Goal: Entertainment & Leisure: Consume media (video, audio)

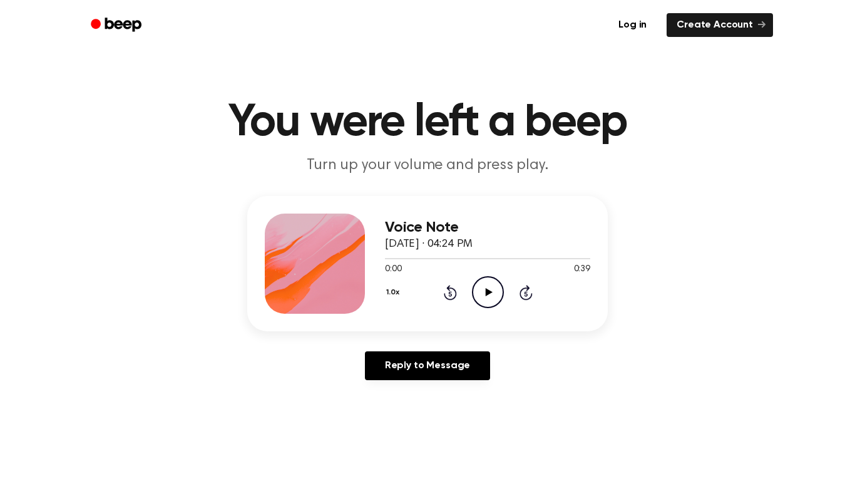
click at [505, 310] on div "Voice Note September 16, 2025 · 04:24 PM 0:00 0:39 Your browser does not suppor…" at bounding box center [487, 263] width 205 height 100
click at [496, 301] on icon "Play Audio" at bounding box center [488, 292] width 32 height 32
click at [481, 285] on icon "Play Audio" at bounding box center [488, 292] width 32 height 32
click at [487, 277] on circle at bounding box center [487, 292] width 31 height 31
click at [477, 291] on icon "Play Audio" at bounding box center [488, 292] width 32 height 32
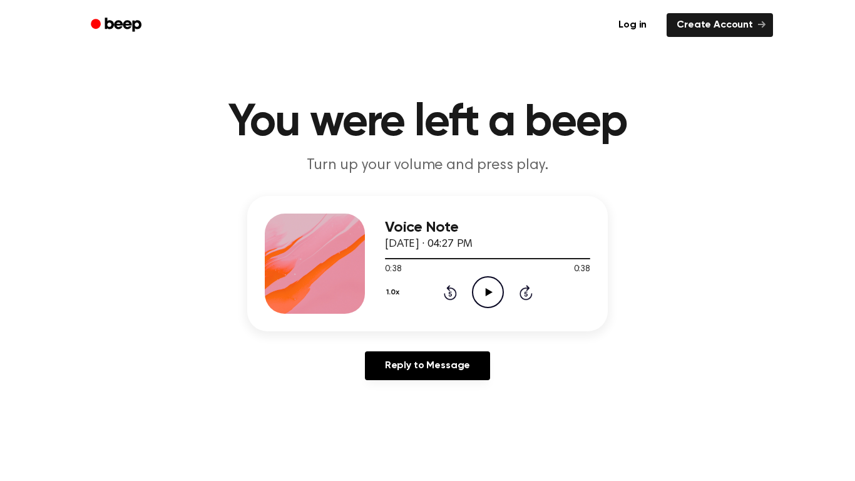
click at [445, 293] on icon at bounding box center [450, 292] width 13 height 15
click at [447, 293] on icon "Rewind 5 seconds" at bounding box center [450, 292] width 14 height 16
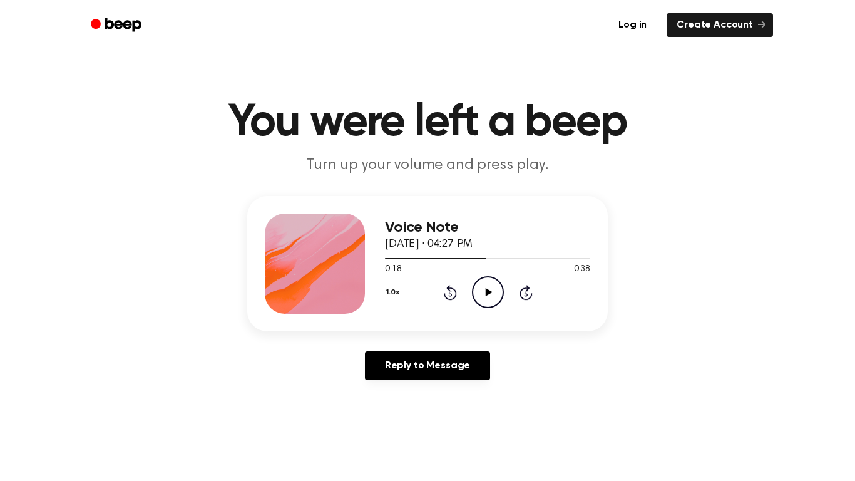
click at [447, 293] on icon "Rewind 5 seconds" at bounding box center [450, 292] width 14 height 16
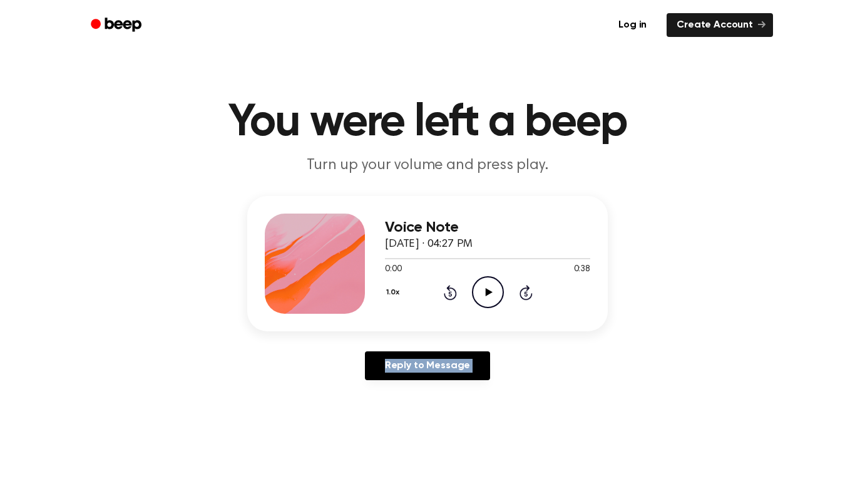
click at [447, 293] on icon "Rewind 5 seconds" at bounding box center [450, 292] width 14 height 16
click at [480, 295] on icon "Play Audio" at bounding box center [488, 292] width 32 height 32
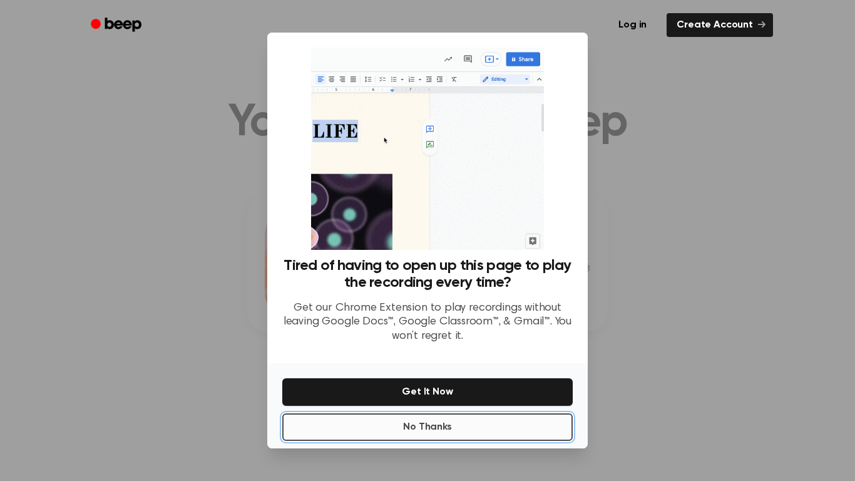
click at [487, 432] on button "No Thanks" at bounding box center [427, 427] width 290 height 28
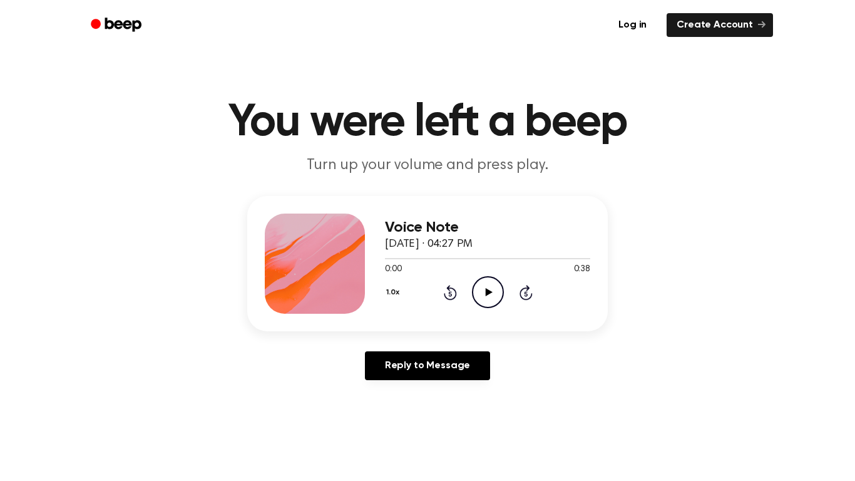
click at [486, 302] on icon "Play Audio" at bounding box center [488, 292] width 32 height 32
click at [611, 13] on link "Log in" at bounding box center [632, 25] width 53 height 29
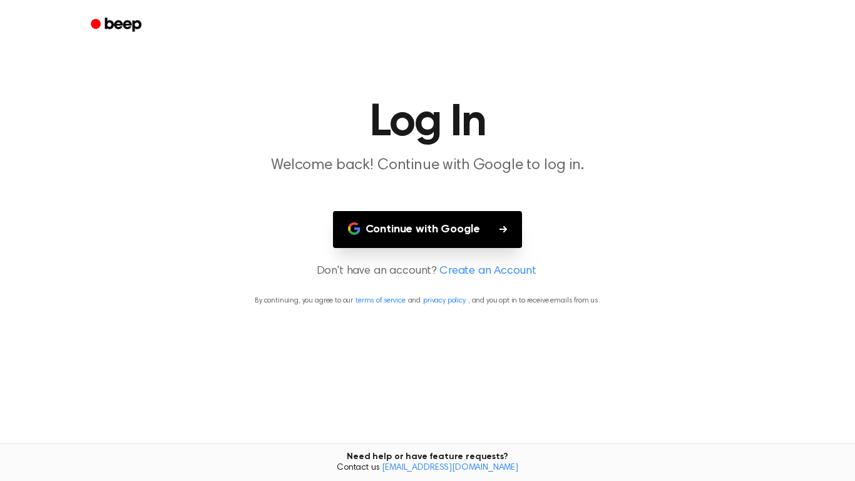
click at [491, 231] on button "Continue with Google" at bounding box center [428, 229] width 190 height 37
click at [91, 31] on icon "Beep" at bounding box center [117, 25] width 53 height 18
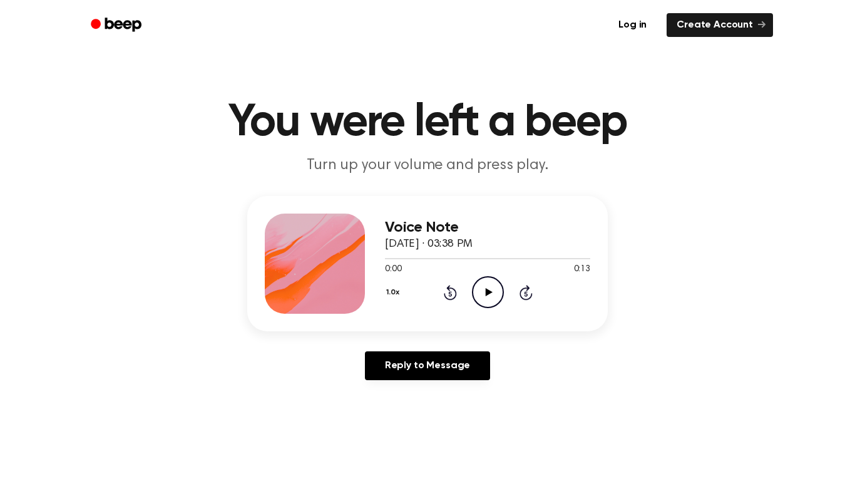
click at [495, 296] on icon "Play Audio" at bounding box center [488, 292] width 32 height 32
